Goal: Find specific page/section: Find specific page/section

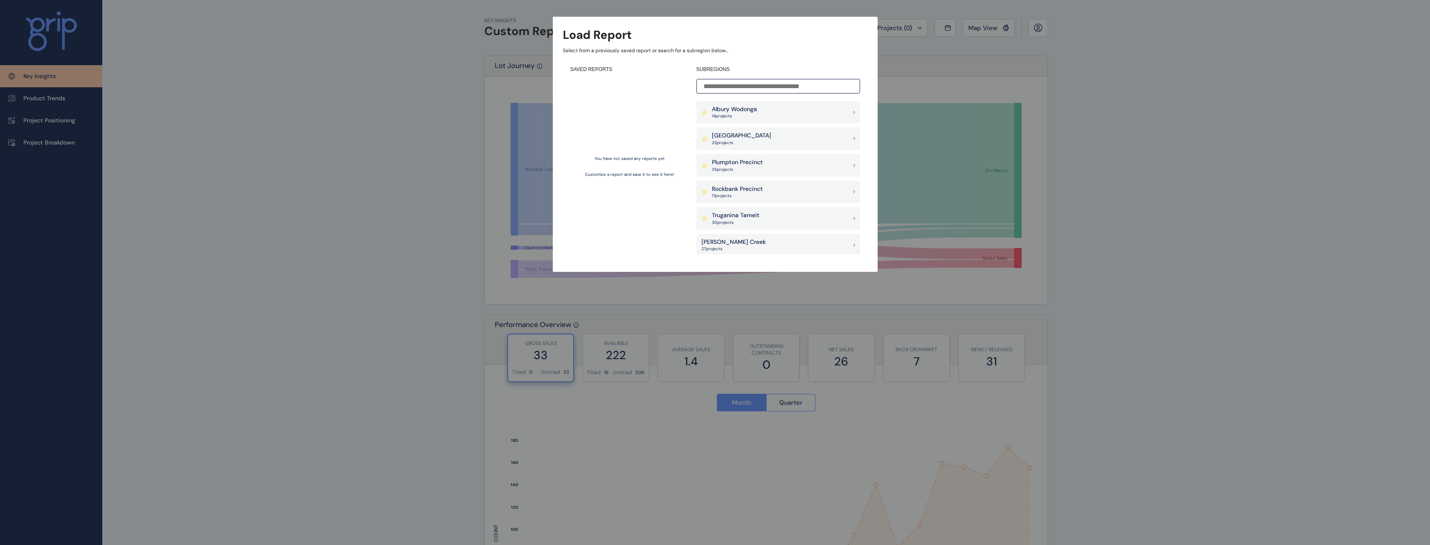
click at [737, 112] on p "Albury Wodonga" at bounding box center [734, 109] width 45 height 8
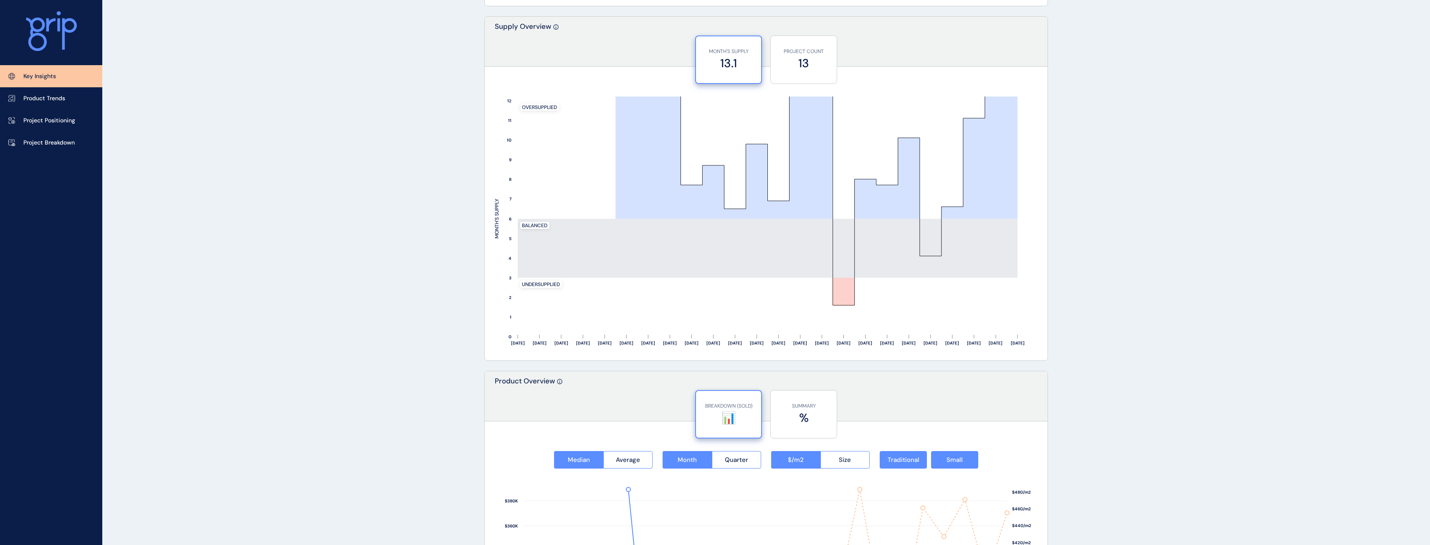
scroll to position [668, 0]
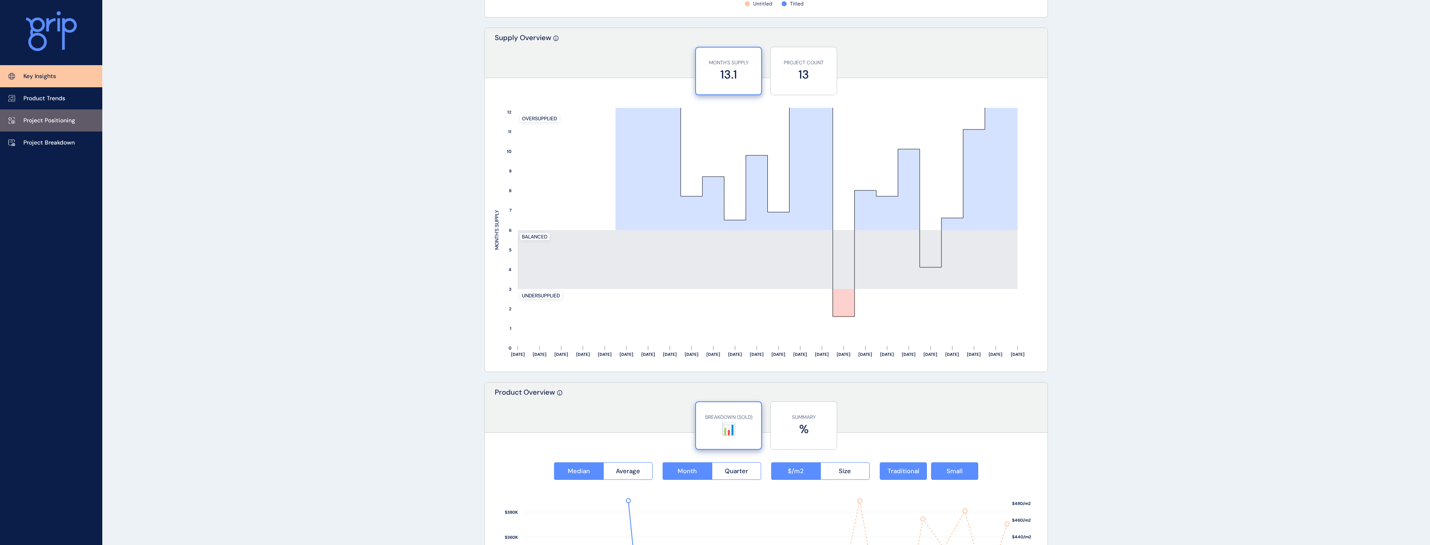
click at [42, 117] on p "Project Positioning" at bounding box center [49, 121] width 52 height 8
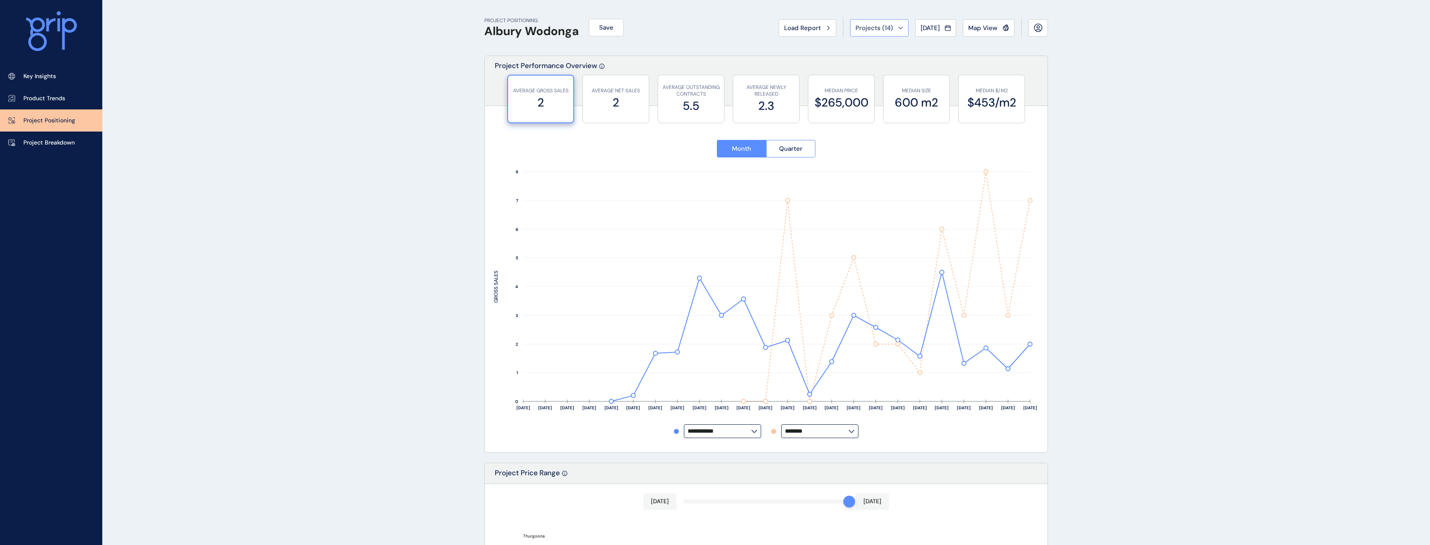
click at [898, 27] on button "Projects ( 14 )" at bounding box center [879, 28] width 58 height 18
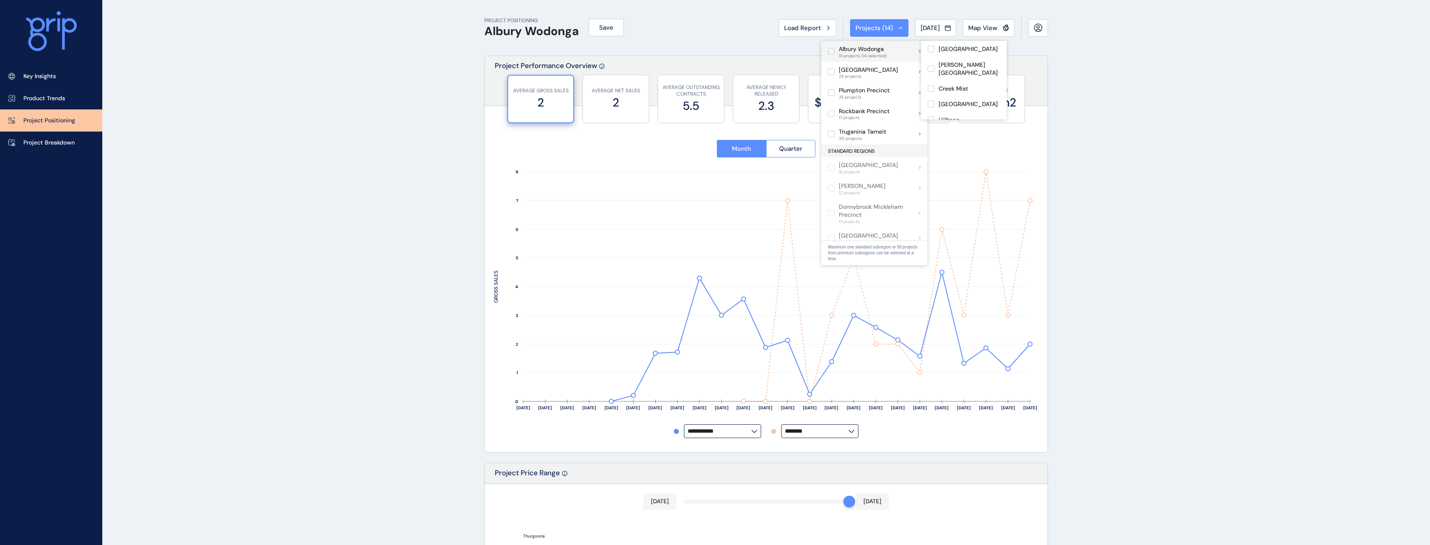
click at [829, 51] on label at bounding box center [831, 51] width 7 height 7
click at [832, 51] on label at bounding box center [831, 51] width 7 height 7
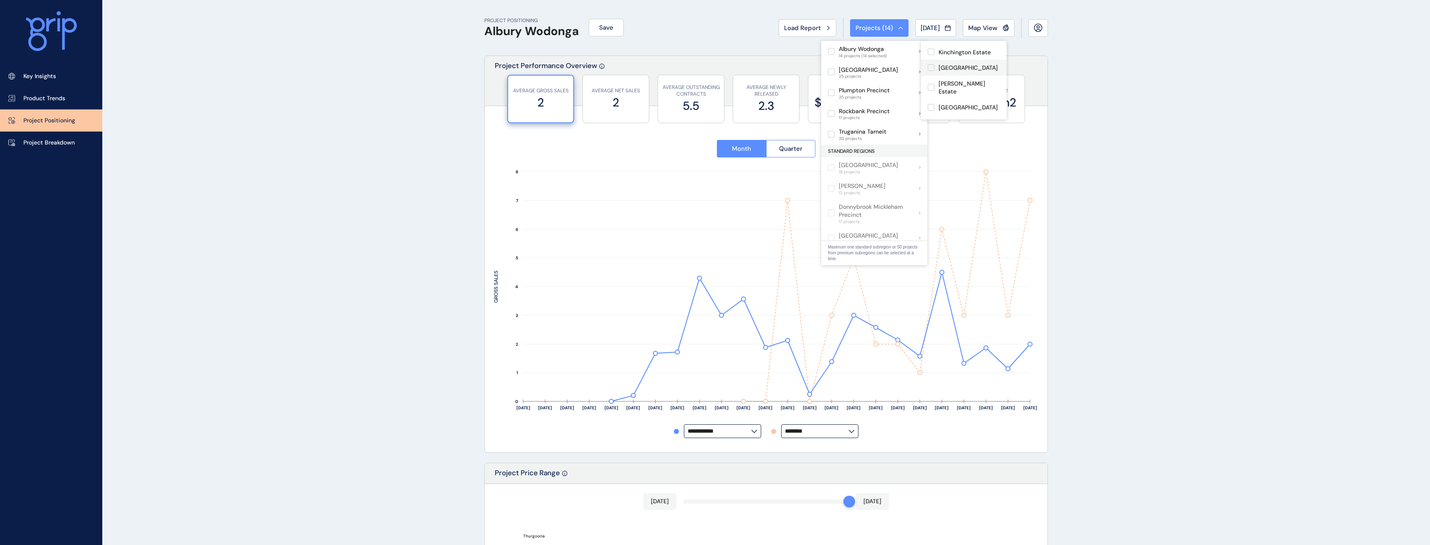
click at [931, 64] on label at bounding box center [931, 67] width 7 height 7
click at [396, 186] on div "PROJECT POSITIONING Albury Wodonga Save Load Report Projects ( 14 ) [DATE] 2025…" at bounding box center [715, 481] width 1430 height 962
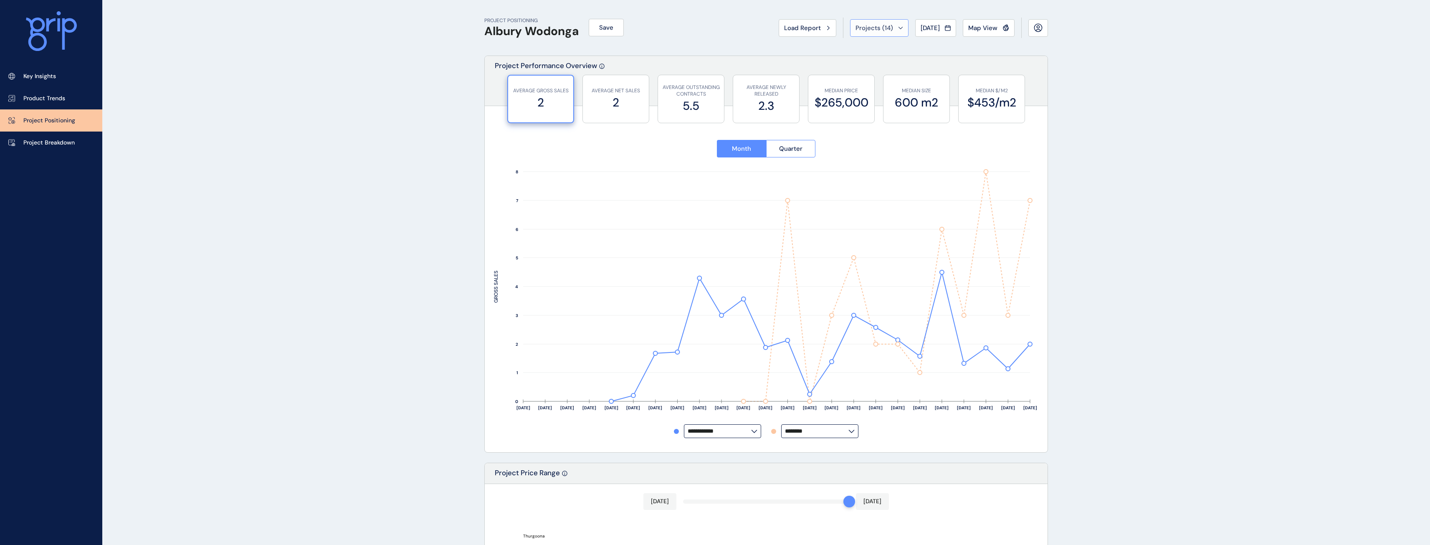
click at [898, 27] on icon at bounding box center [900, 28] width 5 height 3
click at [860, 28] on span "Projects ( 14 )" at bounding box center [875, 28] width 38 height 8
click at [863, 28] on span "Projects ( 14 )" at bounding box center [875, 28] width 38 height 8
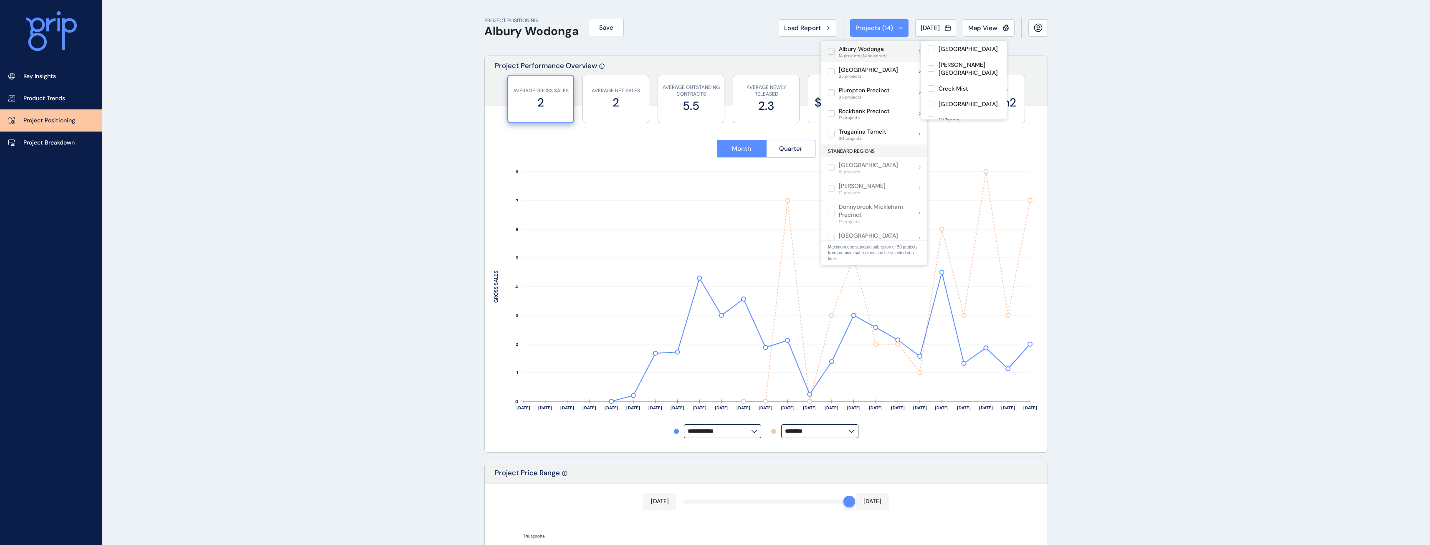
click at [833, 51] on label at bounding box center [831, 51] width 7 height 7
click at [958, 81] on p "[GEOGRAPHIC_DATA]" at bounding box center [968, 85] width 59 height 8
click at [958, 51] on p "[GEOGRAPHIC_DATA]" at bounding box center [968, 49] width 59 height 8
click at [857, 51] on p "Albury Wodonga" at bounding box center [863, 49] width 47 height 8
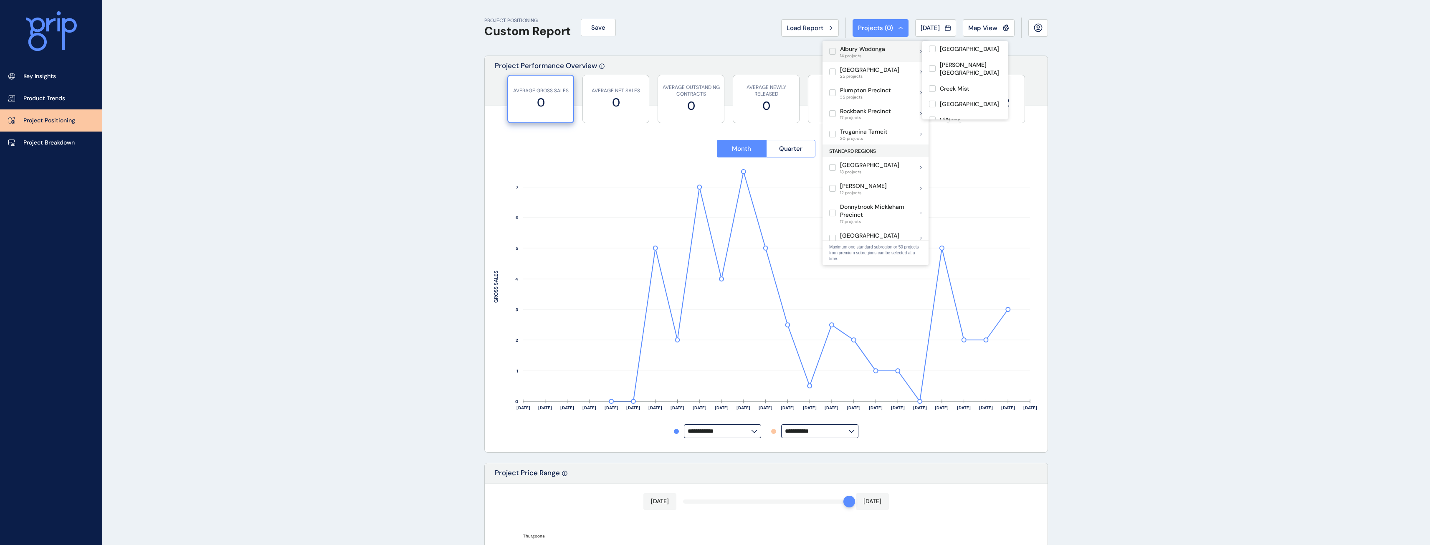
click at [846, 48] on p "Albury Wodonga" at bounding box center [862, 49] width 45 height 8
type input "********"
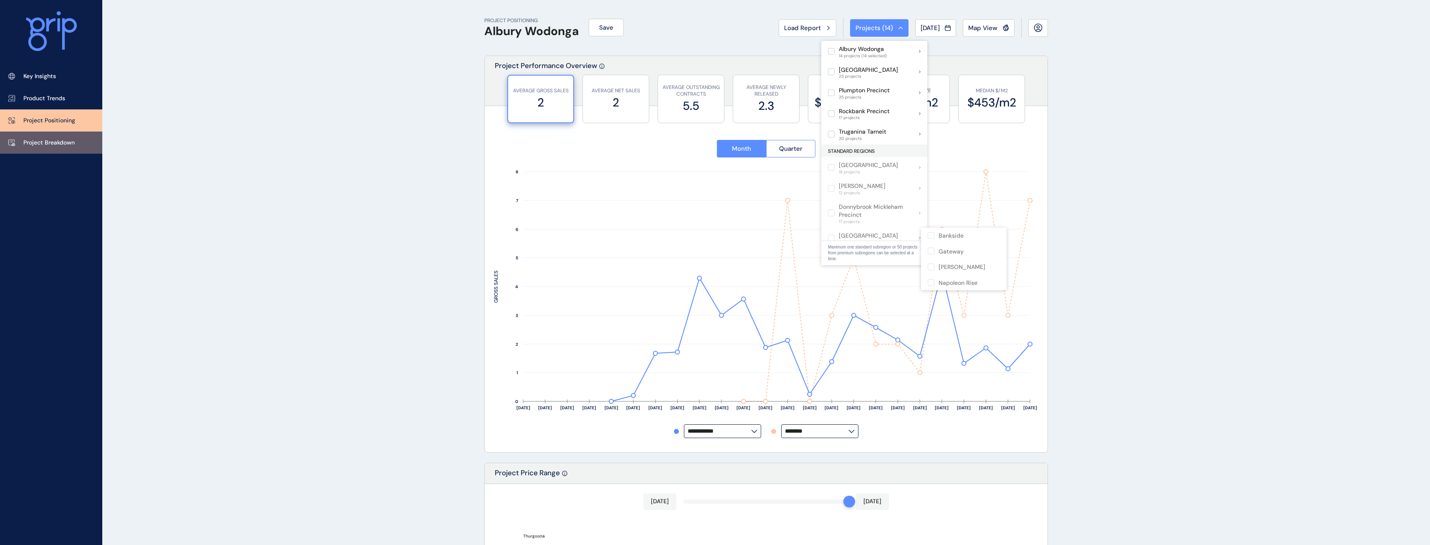
click at [45, 139] on p "Project Breakdown" at bounding box center [48, 143] width 51 height 8
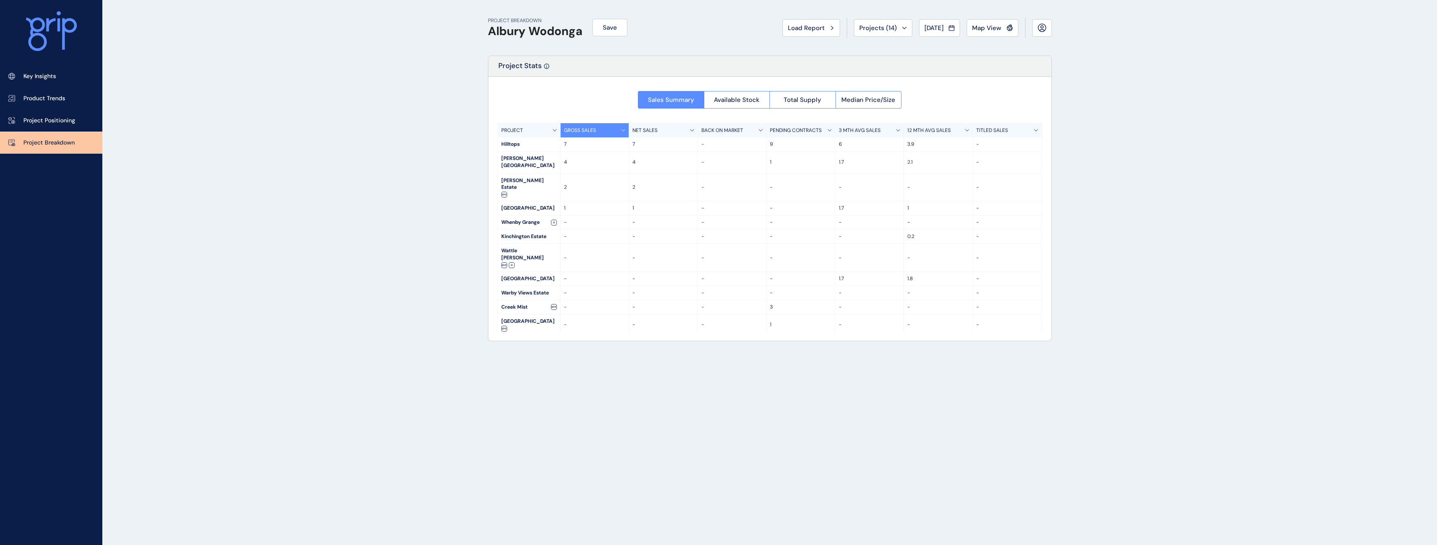
click at [852, 275] on p "1.7" at bounding box center [870, 278] width 62 height 7
click at [873, 101] on span "Median Price/Size" at bounding box center [868, 100] width 54 height 8
